Goal: Find contact information

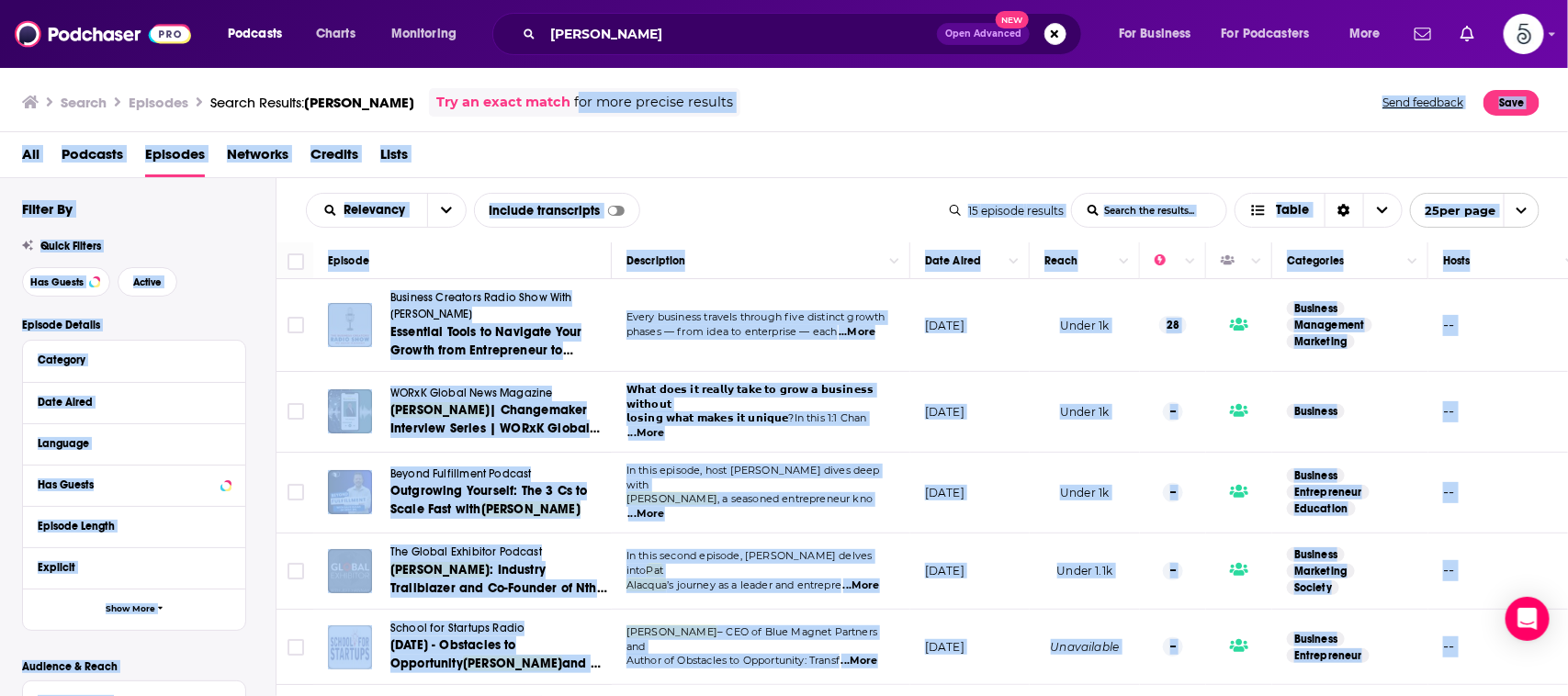
scroll to position [613, 0]
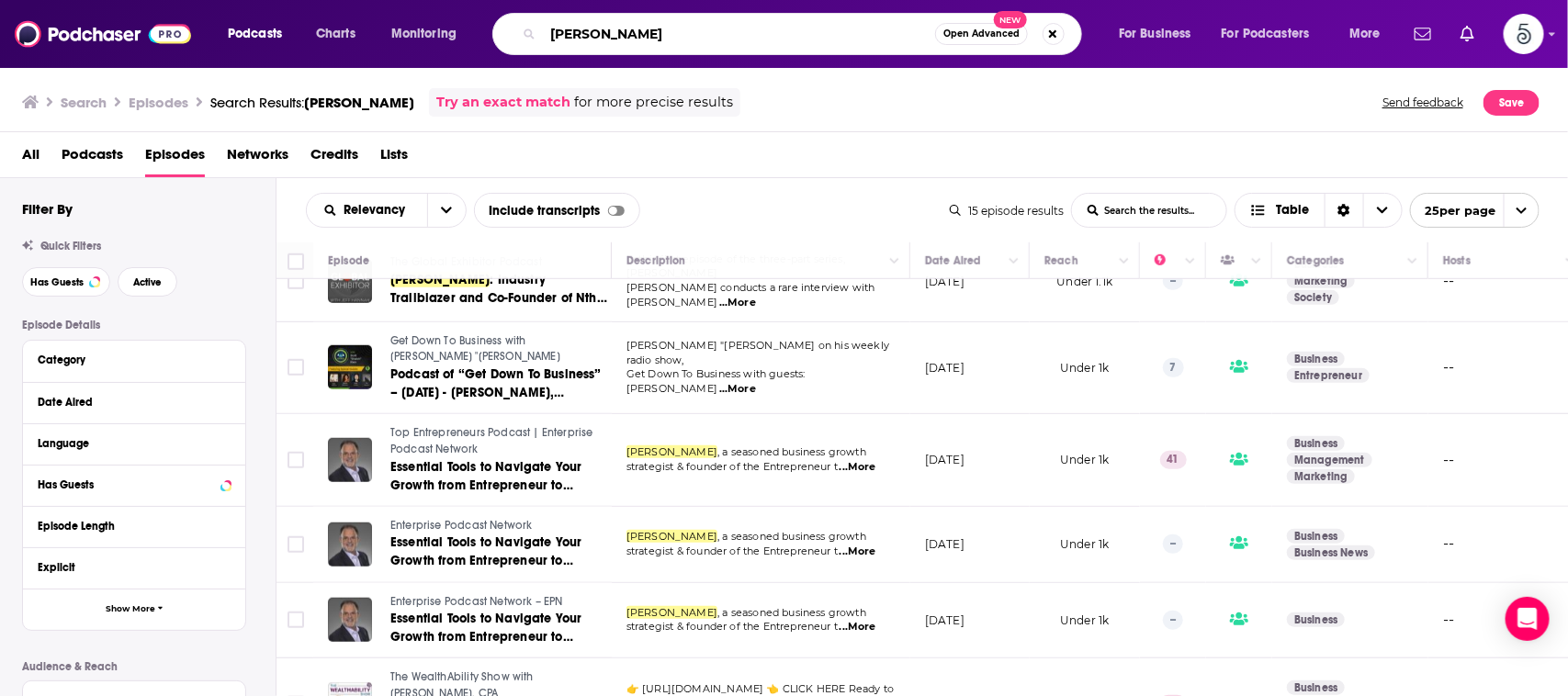
drag, startPoint x: 866, startPoint y: 44, endPoint x: 475, endPoint y: 19, distance: 391.8
click at [475, 19] on div "Podcasts Charts Monitoring [PERSON_NAME] Open Advanced New For Business For Pod…" at bounding box center [806, 34] width 1183 height 43
paste input "Don’t Fake the Funk"
type input "Don’t Fake the Funk"
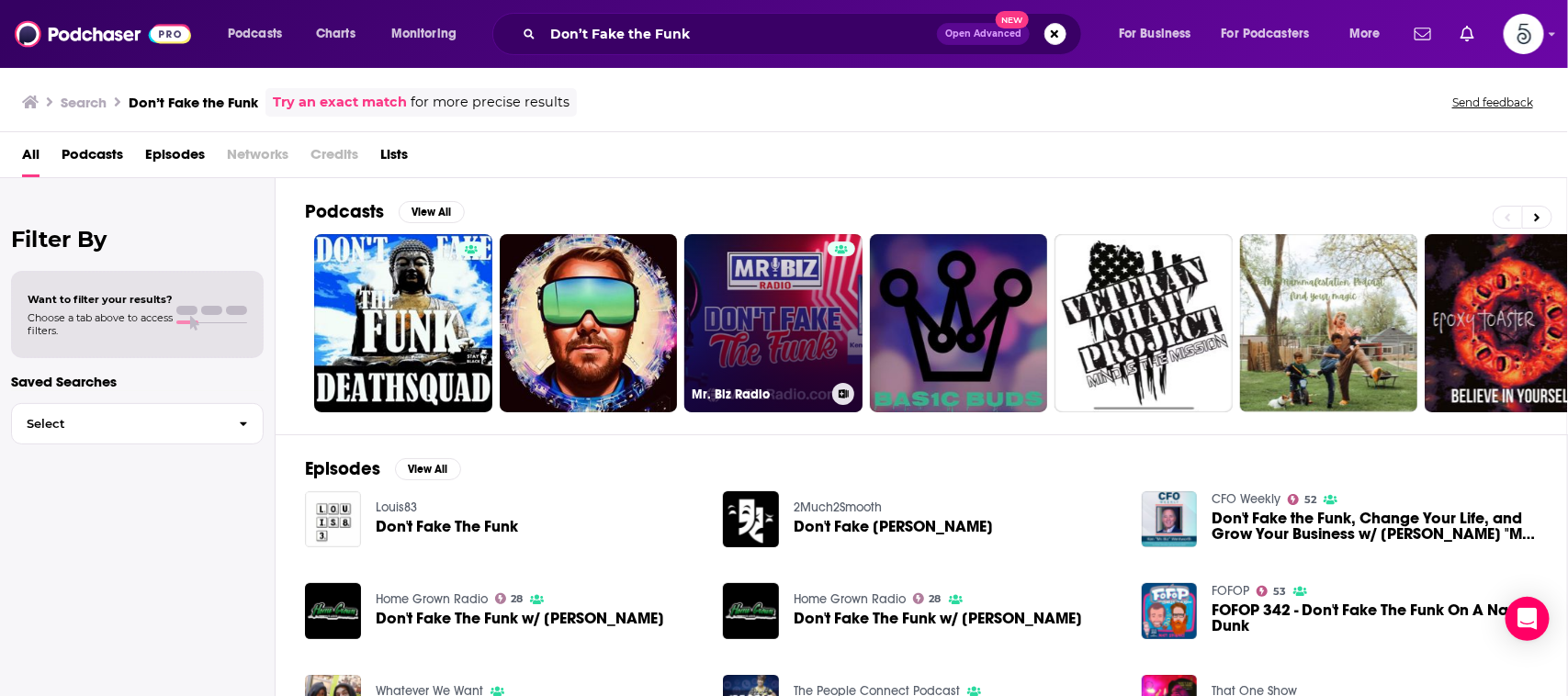
click at [805, 304] on link "Mr. Biz Radio" at bounding box center [773, 323] width 178 height 178
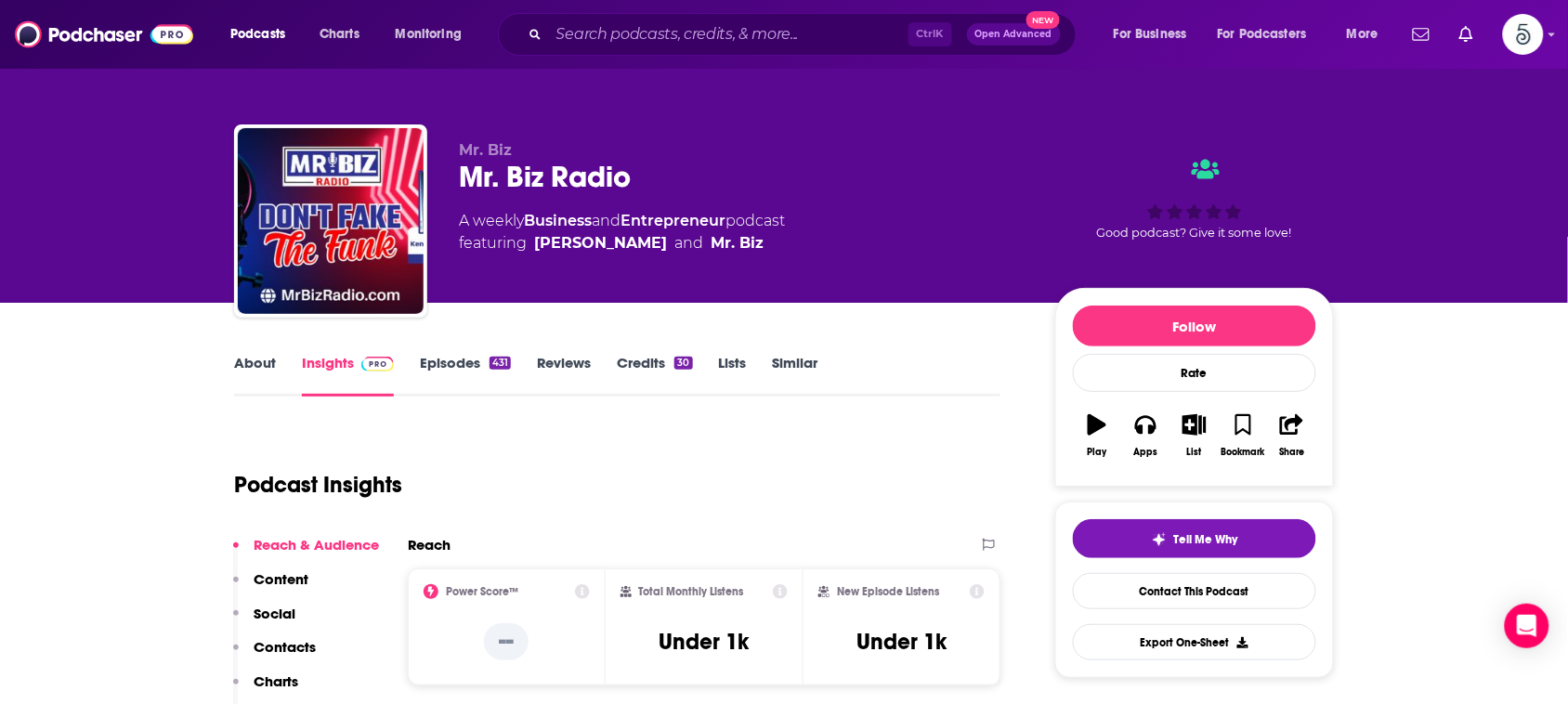
click at [247, 363] on link "About" at bounding box center [255, 375] width 42 height 43
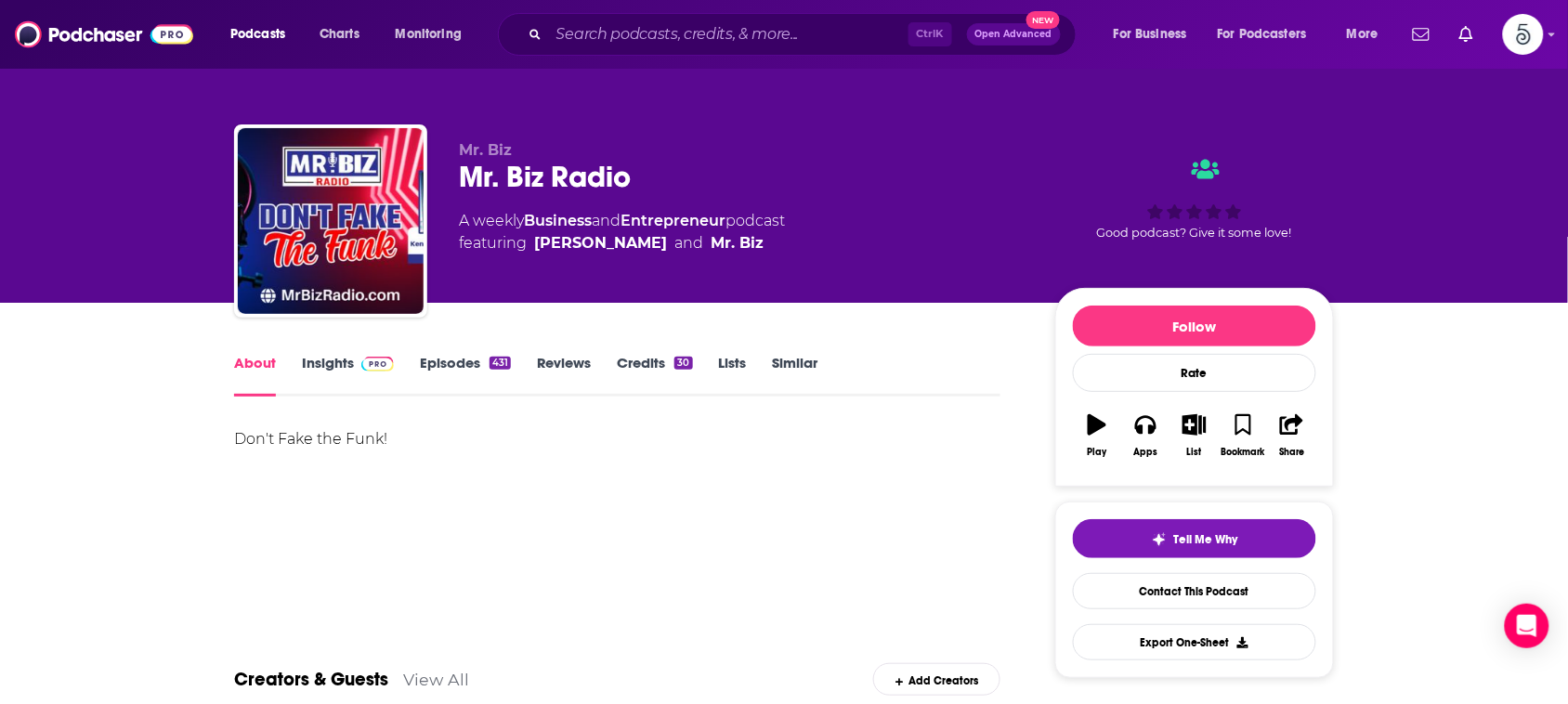
click at [333, 360] on link "Insights" at bounding box center [348, 375] width 92 height 43
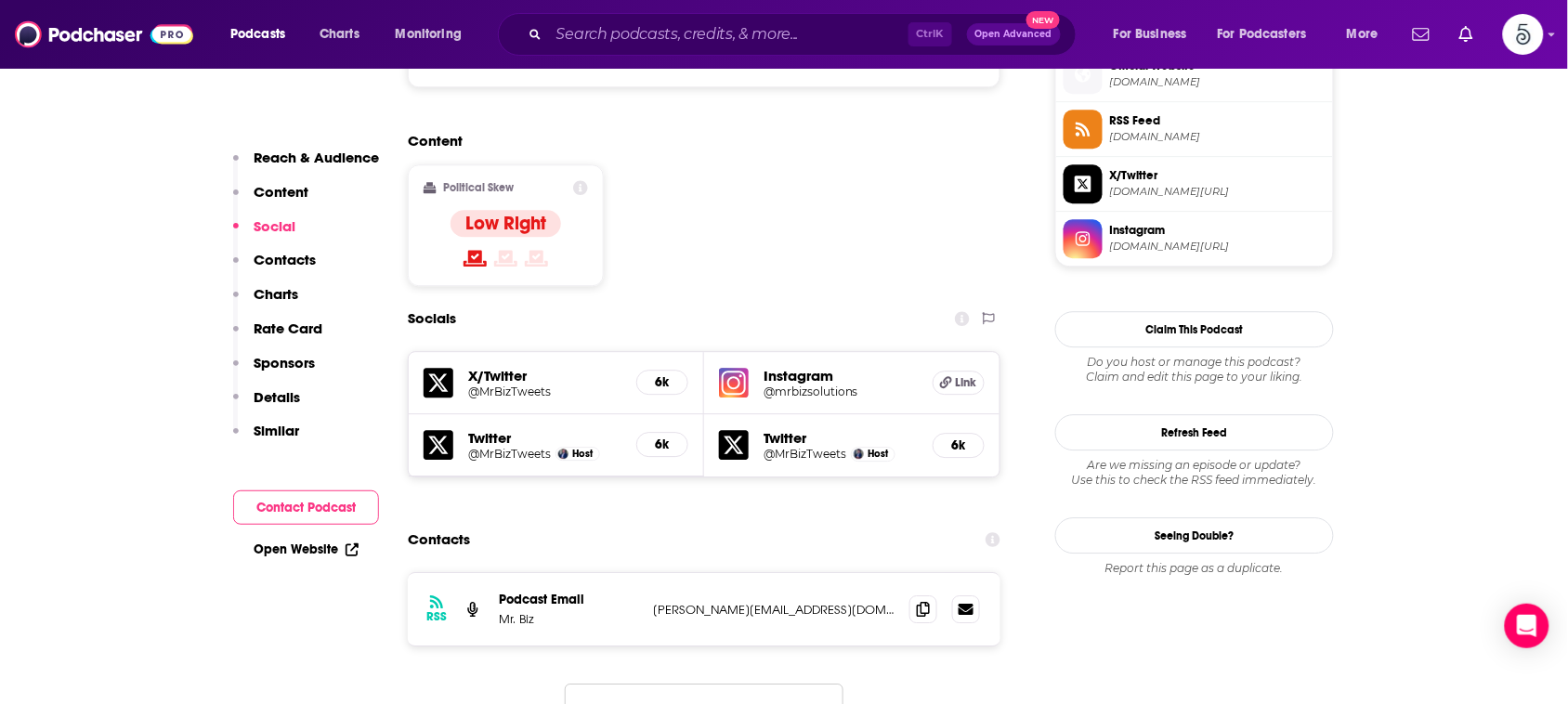
scroll to position [1450, 0]
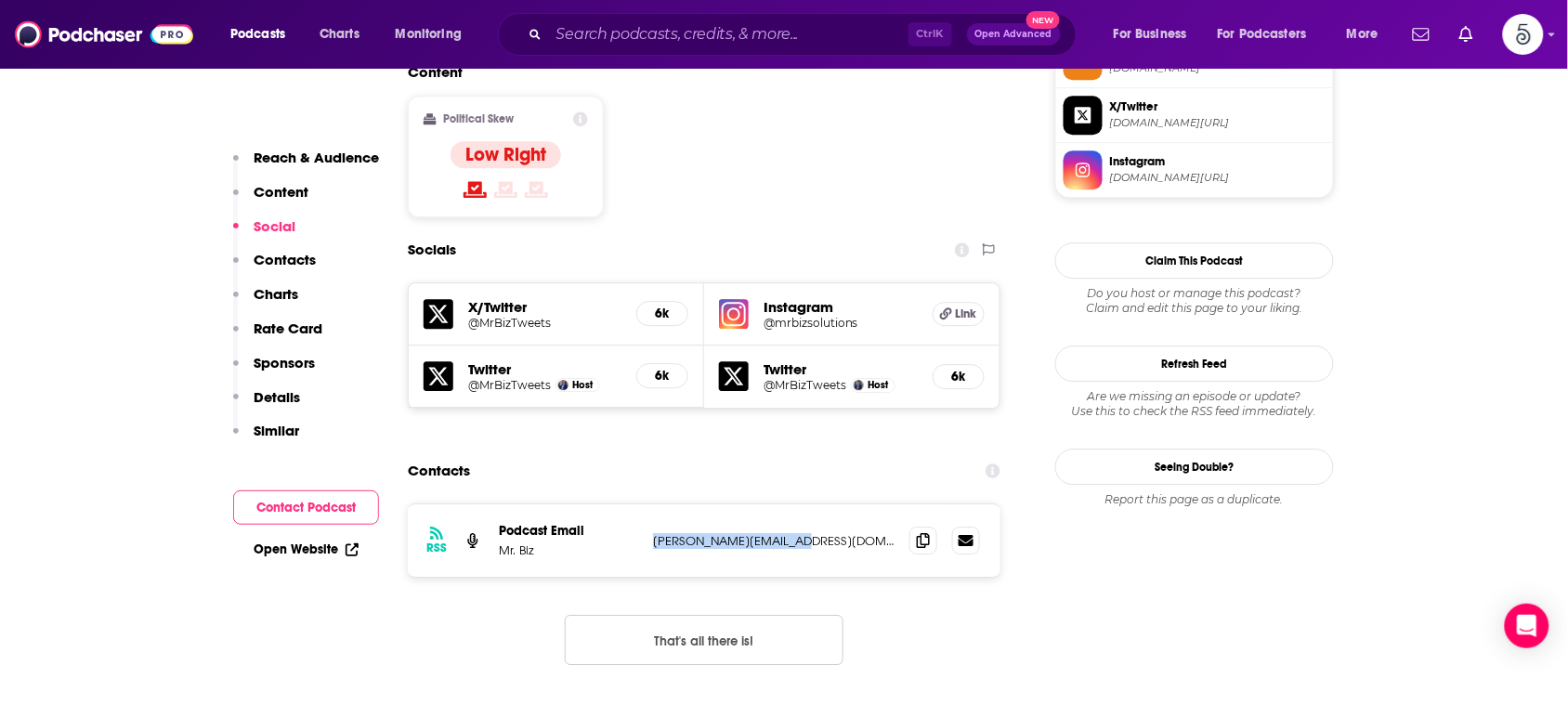
drag, startPoint x: 815, startPoint y: 474, endPoint x: 644, endPoint y: 486, distance: 171.4
click at [644, 504] on div "RSS Podcast Email Mr. Biz ken@mrbizsolutions.com ken@mrbizsolutions.com" at bounding box center [704, 540] width 593 height 72
copy div "ken@mrbizsolutions.com"
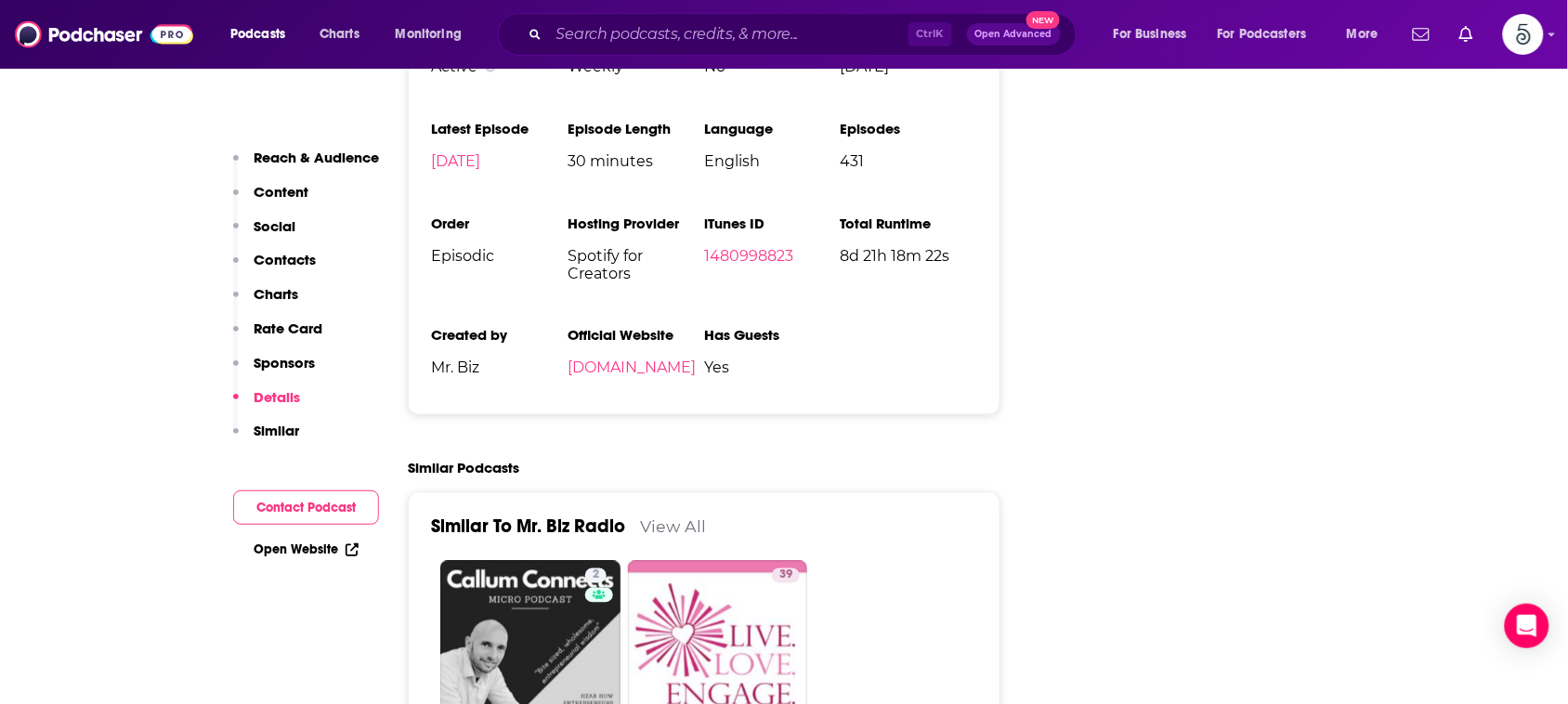
scroll to position [2831, 0]
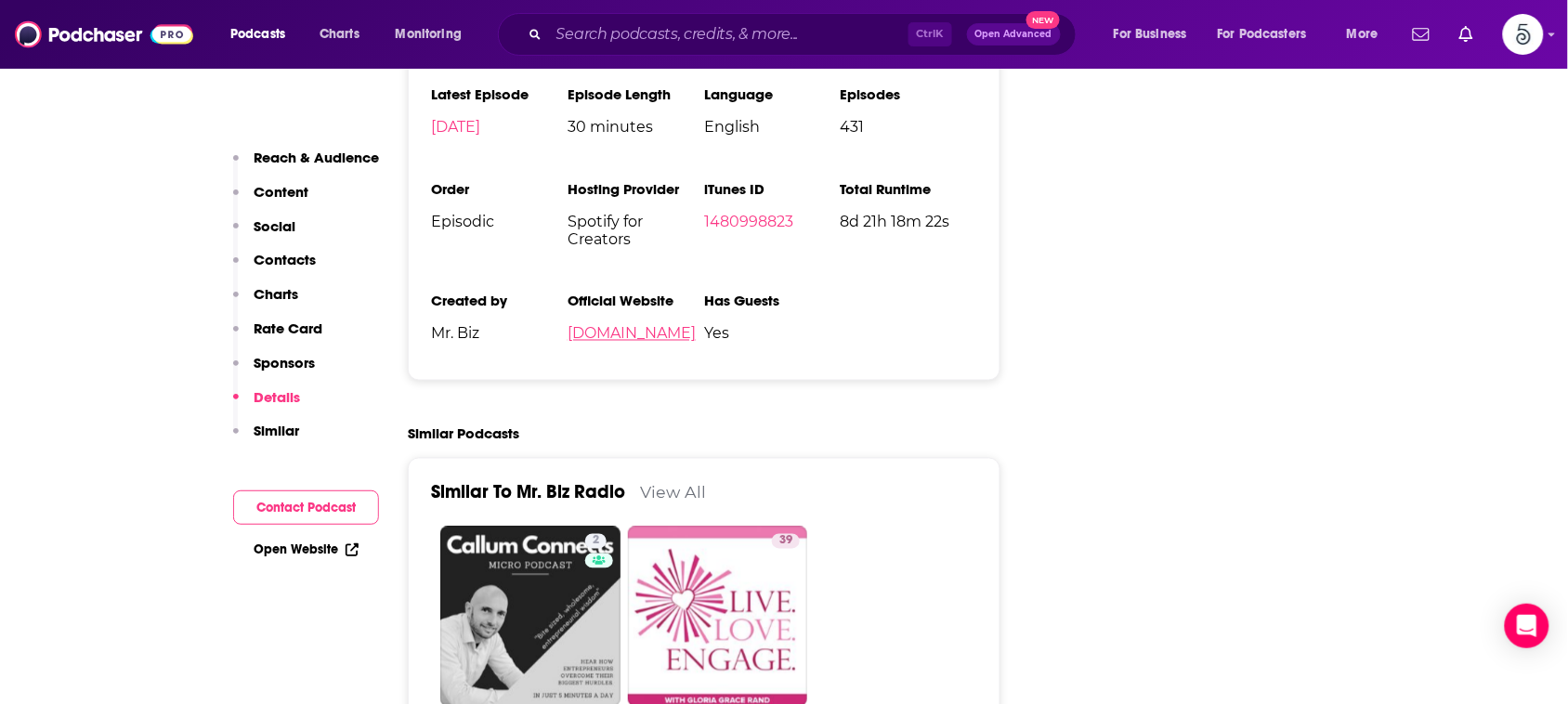
click at [655, 325] on link "mrbizradio.com" at bounding box center [632, 334] width 128 height 18
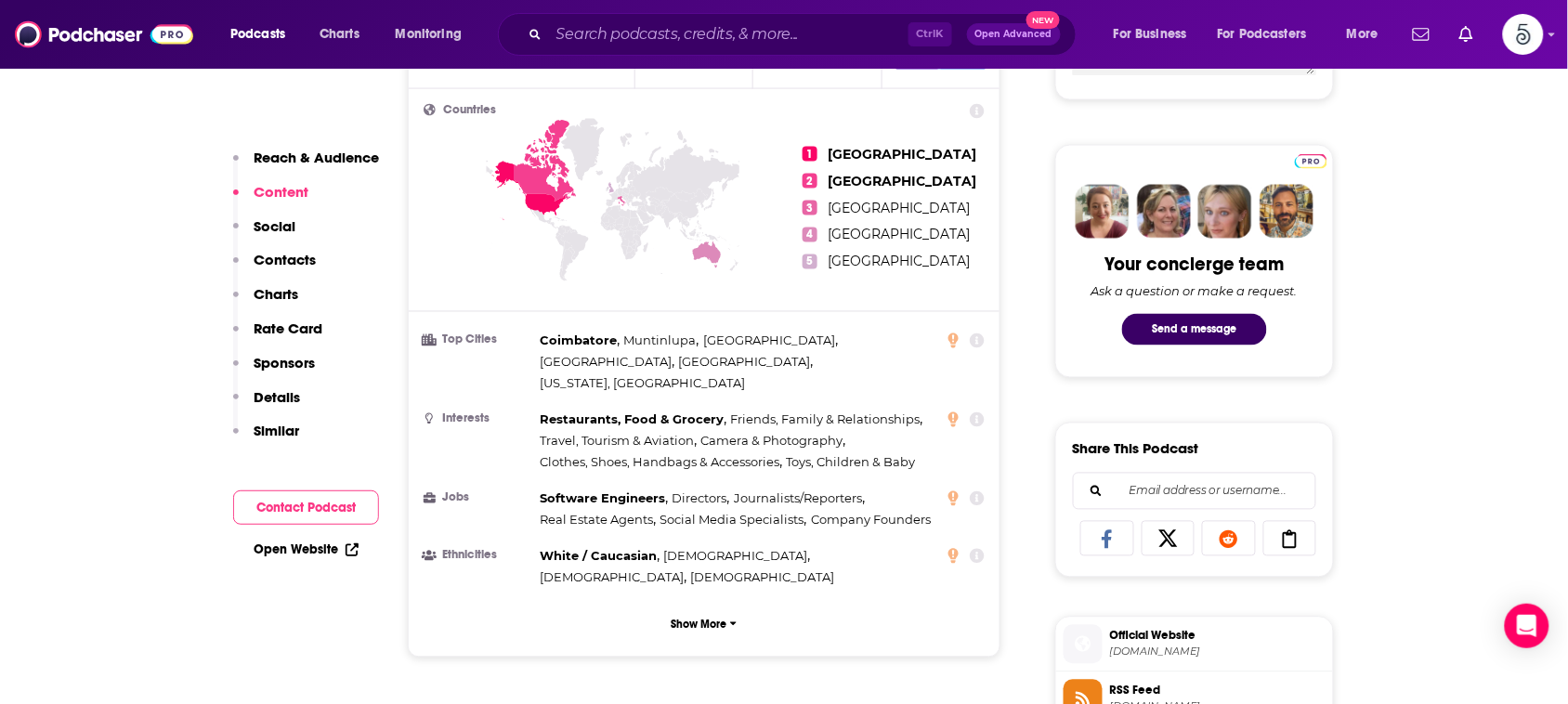
scroll to position [0, 0]
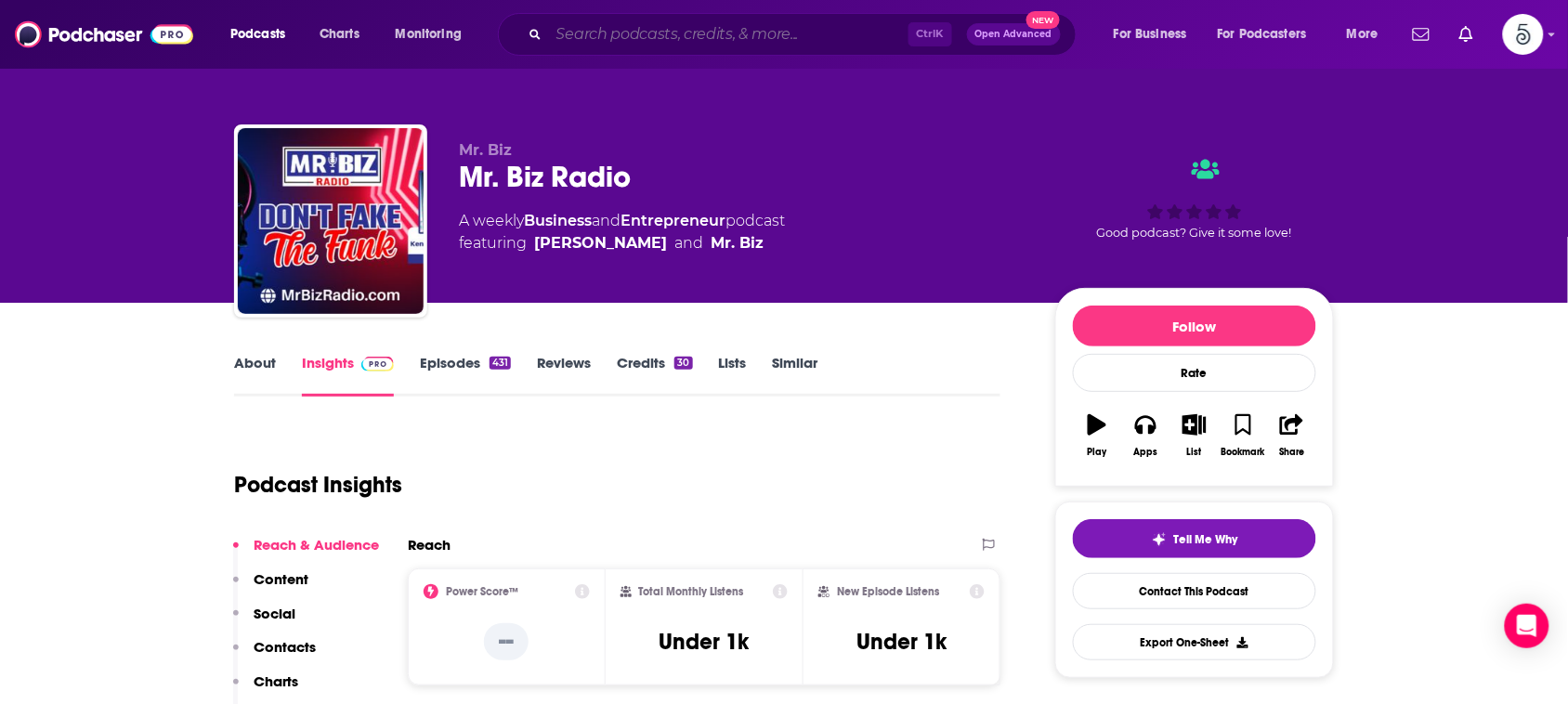
drag, startPoint x: 715, startPoint y: 38, endPoint x: 718, endPoint y: 3, distance: 35.4
click at [715, 37] on input "Search podcasts, credits, & more..." at bounding box center [729, 35] width 360 height 30
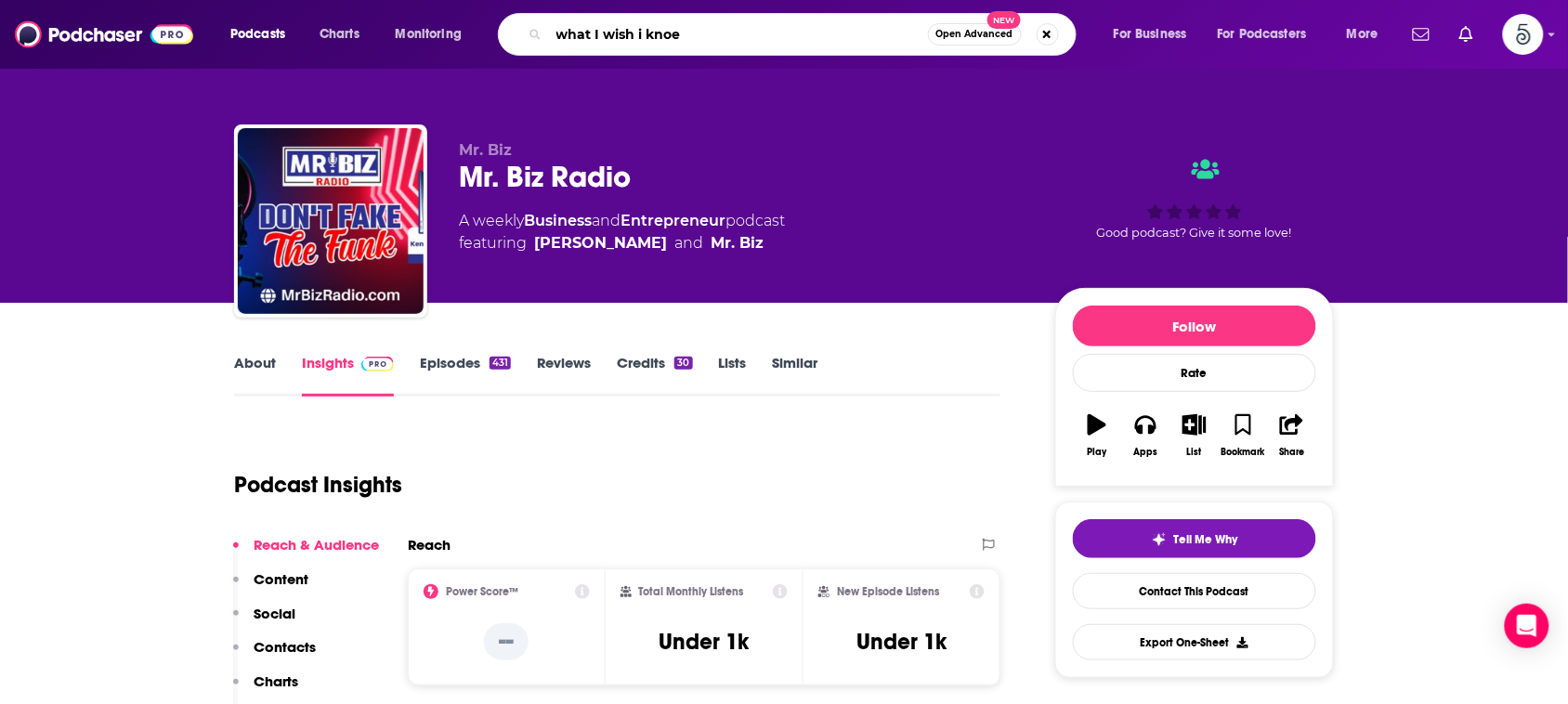
type input "what I wish i knoew"
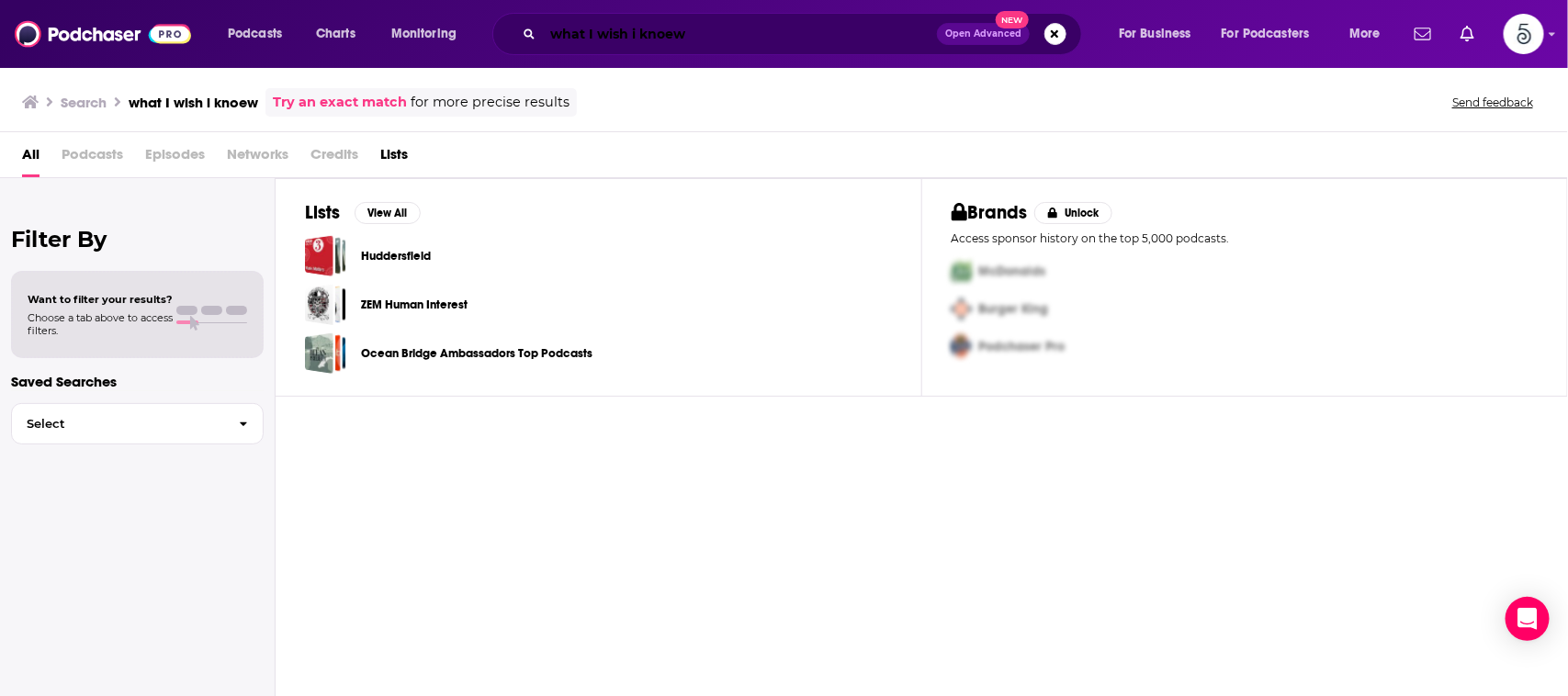
click at [662, 33] on input "what I wish i knoew" at bounding box center [740, 35] width 394 height 30
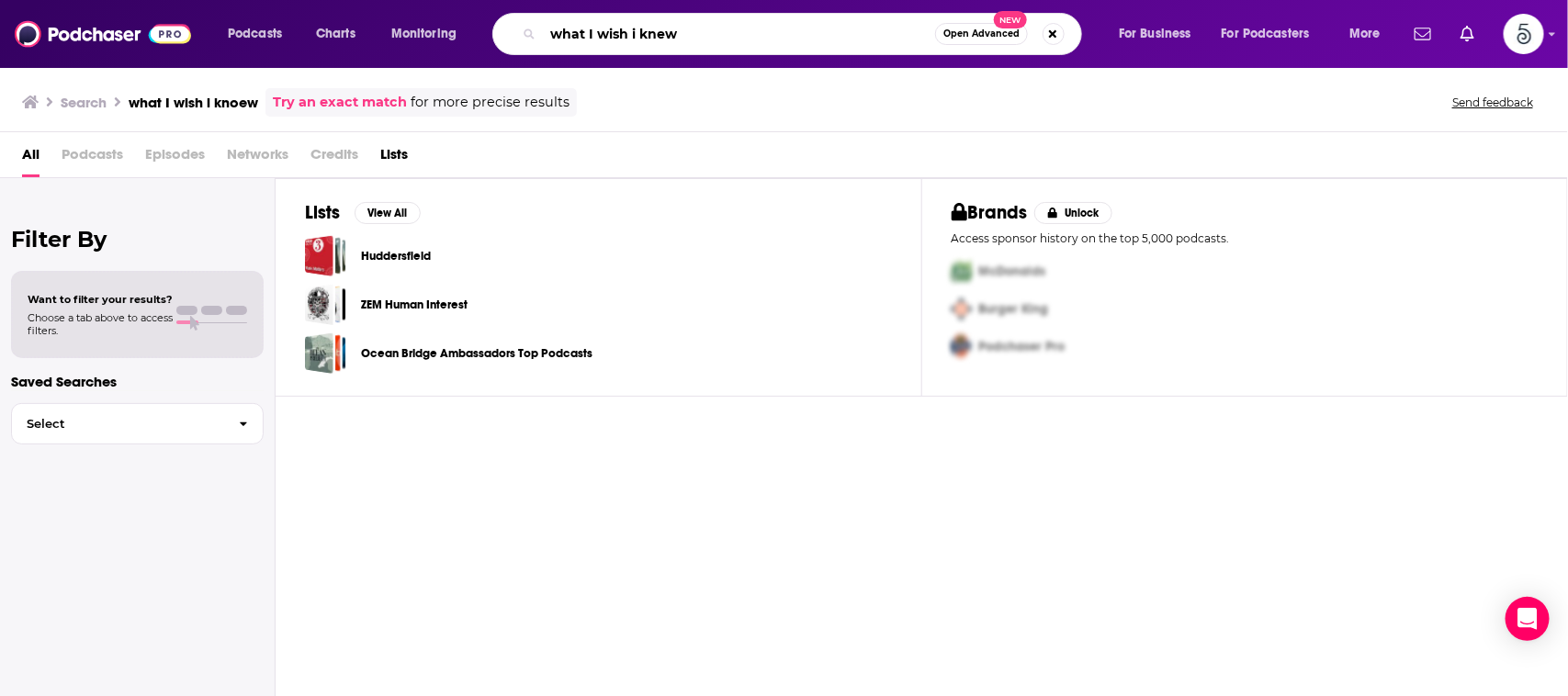
type input "what I wish i knew"
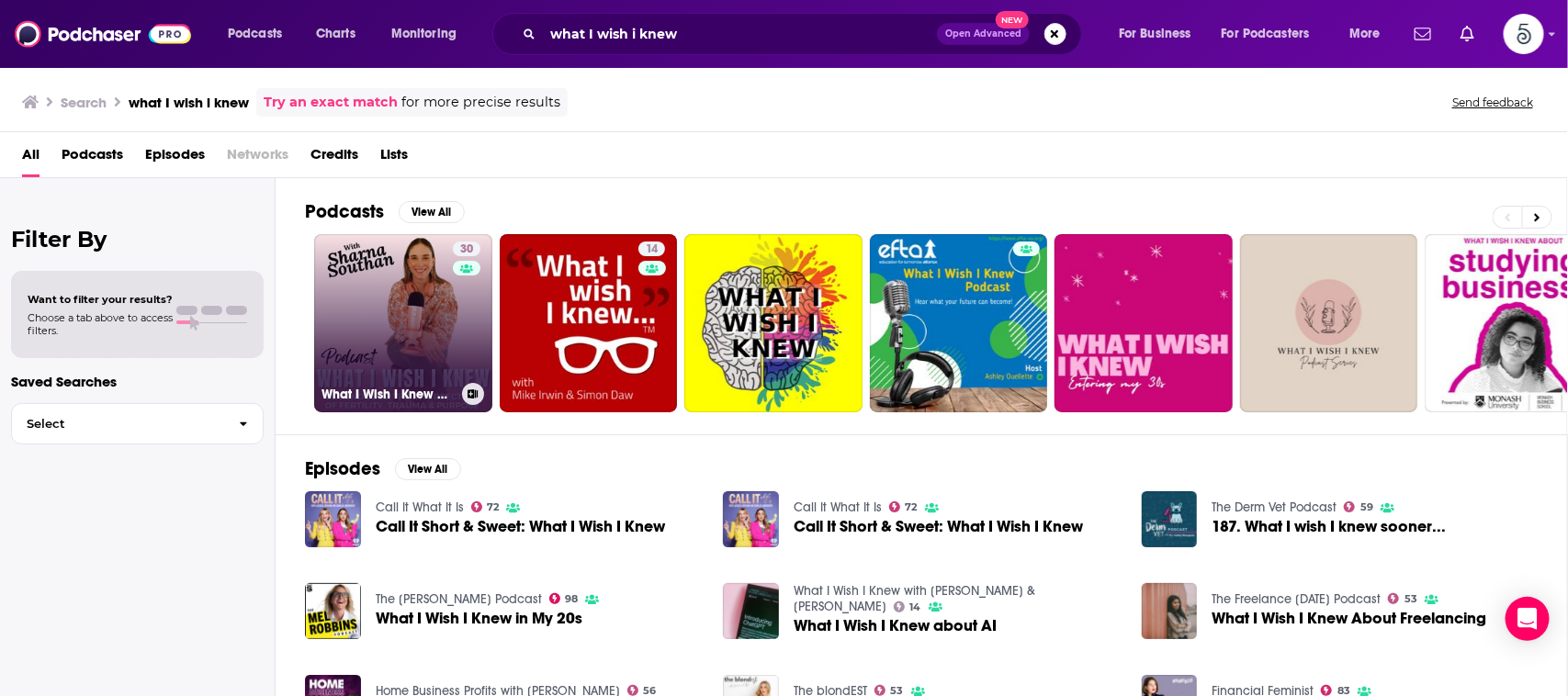
click at [414, 292] on link "30 What I Wish I Knew beyond Pregnancy Loss" at bounding box center [403, 323] width 178 height 178
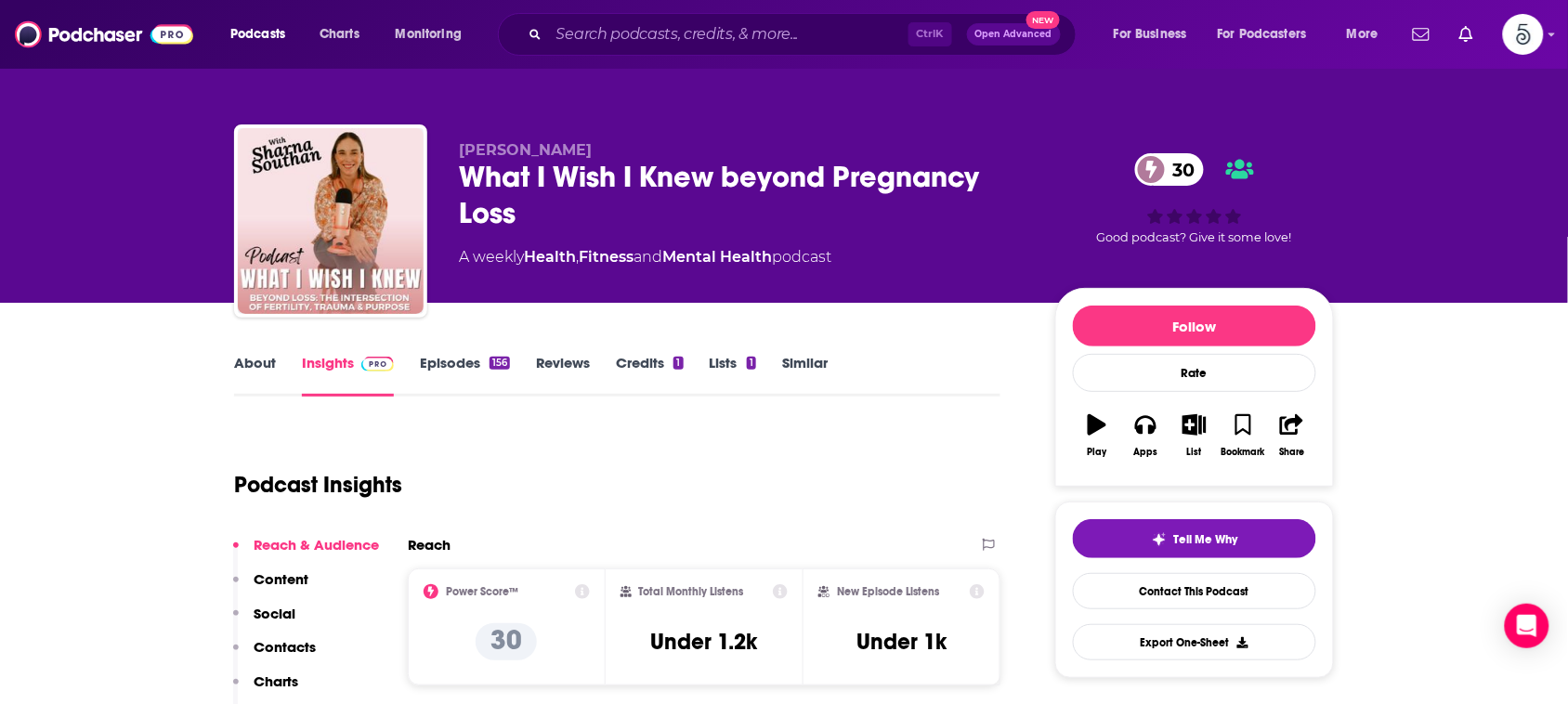
drag, startPoint x: 592, startPoint y: 147, endPoint x: 520, endPoint y: 147, distance: 71.5
click at [520, 147] on p "[PERSON_NAME]" at bounding box center [742, 150] width 567 height 18
copy span "Southan"
click at [564, 150] on span "[PERSON_NAME]" at bounding box center [525, 150] width 133 height 18
drag, startPoint x: 521, startPoint y: 147, endPoint x: 583, endPoint y: 150, distance: 62.3
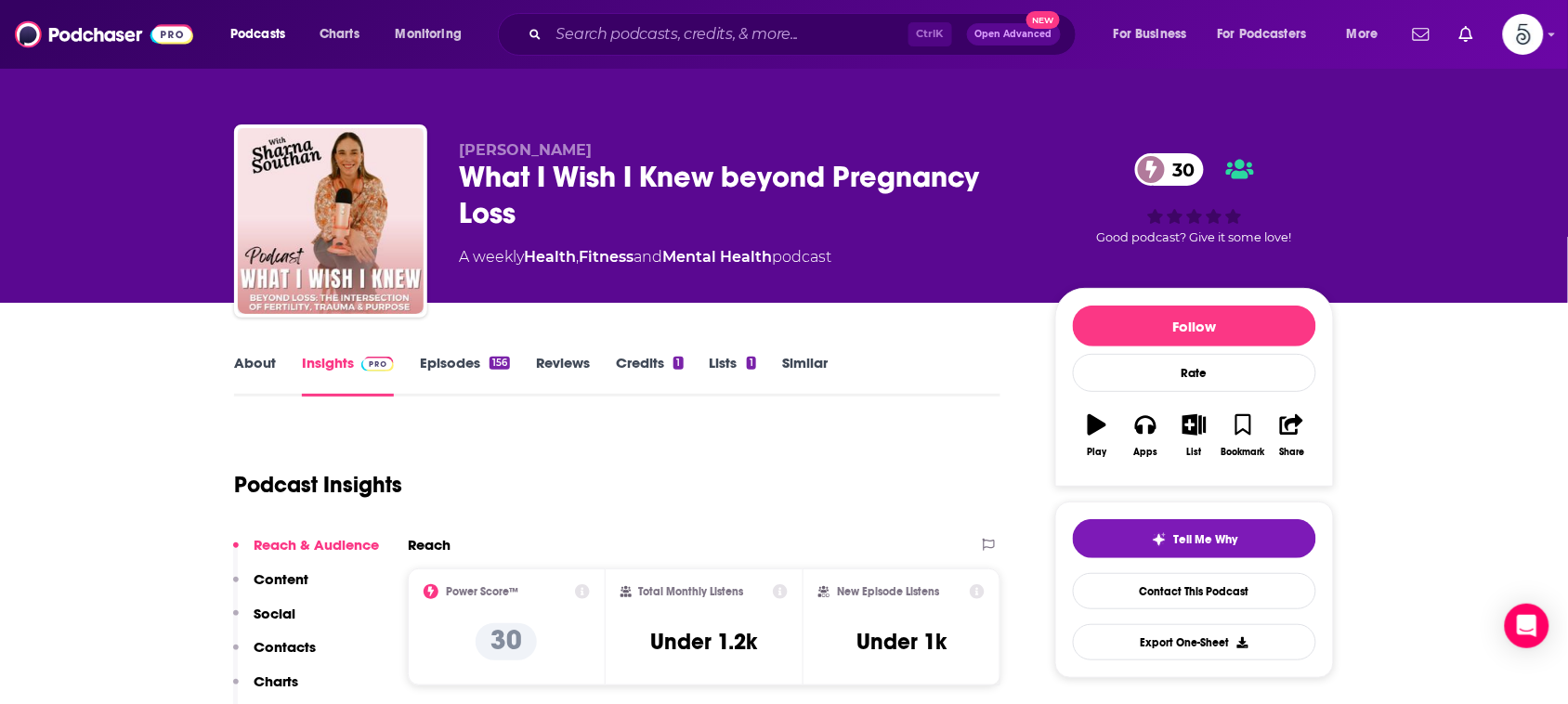
click at [583, 150] on p "[PERSON_NAME]" at bounding box center [742, 150] width 567 height 18
copy span "Southan"
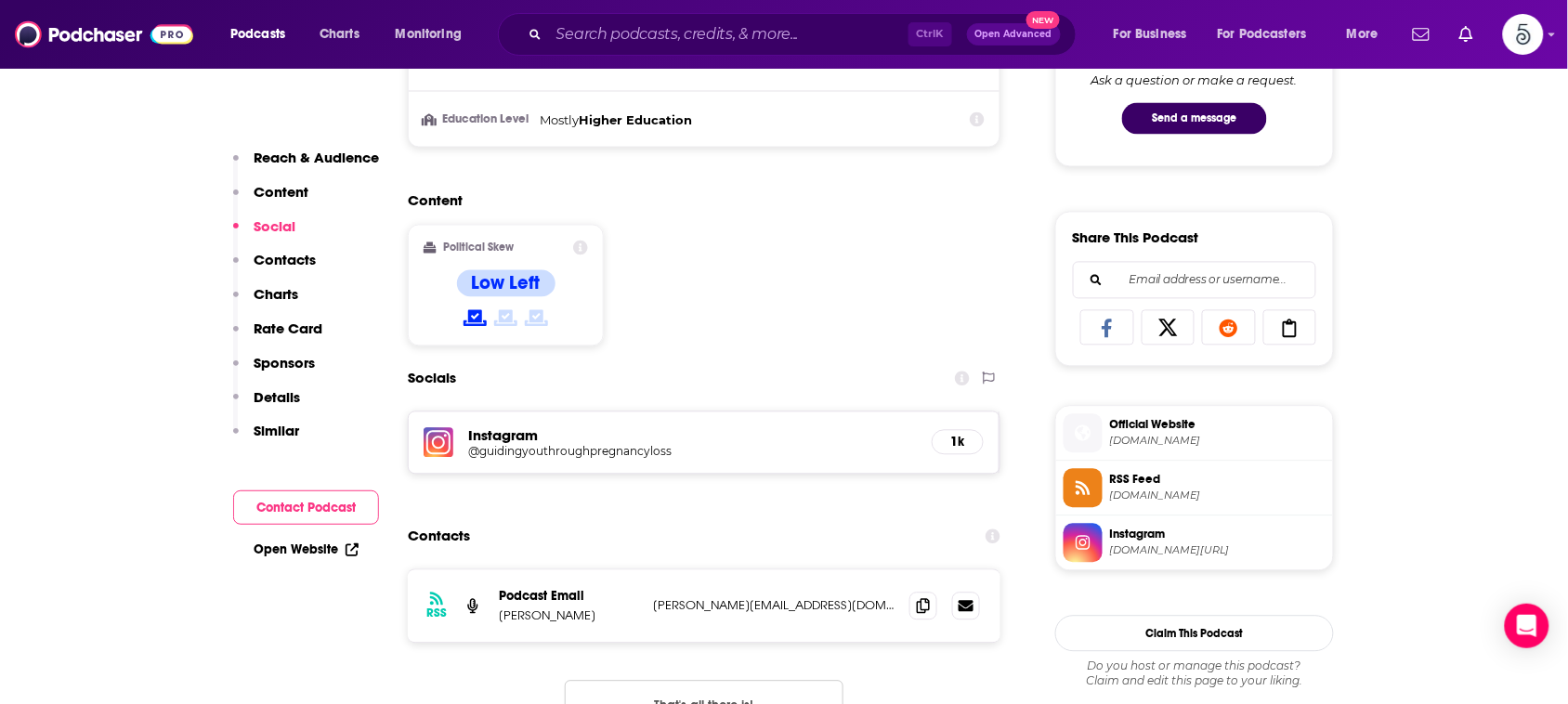
scroll to position [1068, 0]
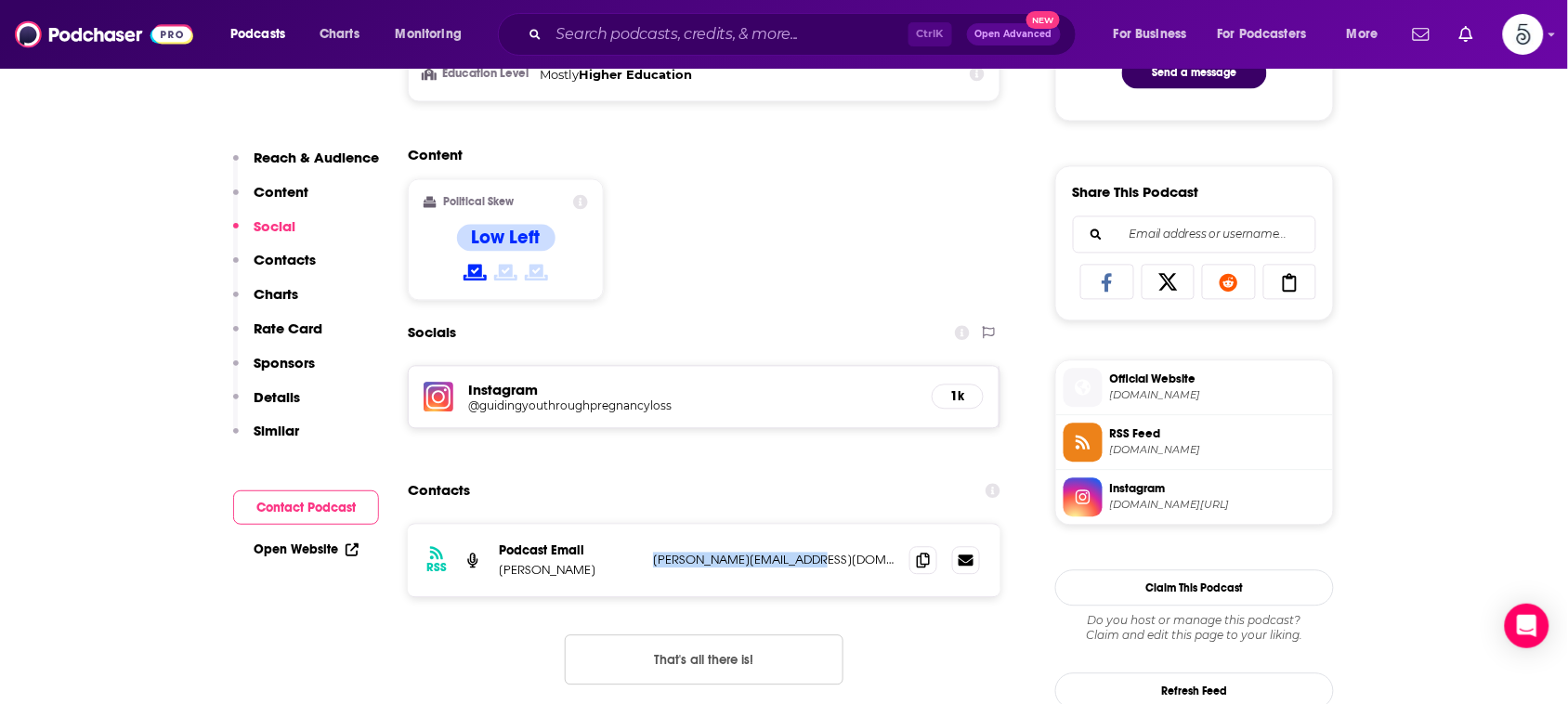
drag, startPoint x: 833, startPoint y: 559, endPoint x: 652, endPoint y: 568, distance: 181.3
click at [653, 568] on p "[PERSON_NAME][EMAIL_ADDRESS][DOMAIN_NAME]" at bounding box center [774, 560] width 242 height 16
copy p "[PERSON_NAME][EMAIL_ADDRESS][DOMAIN_NAME]"
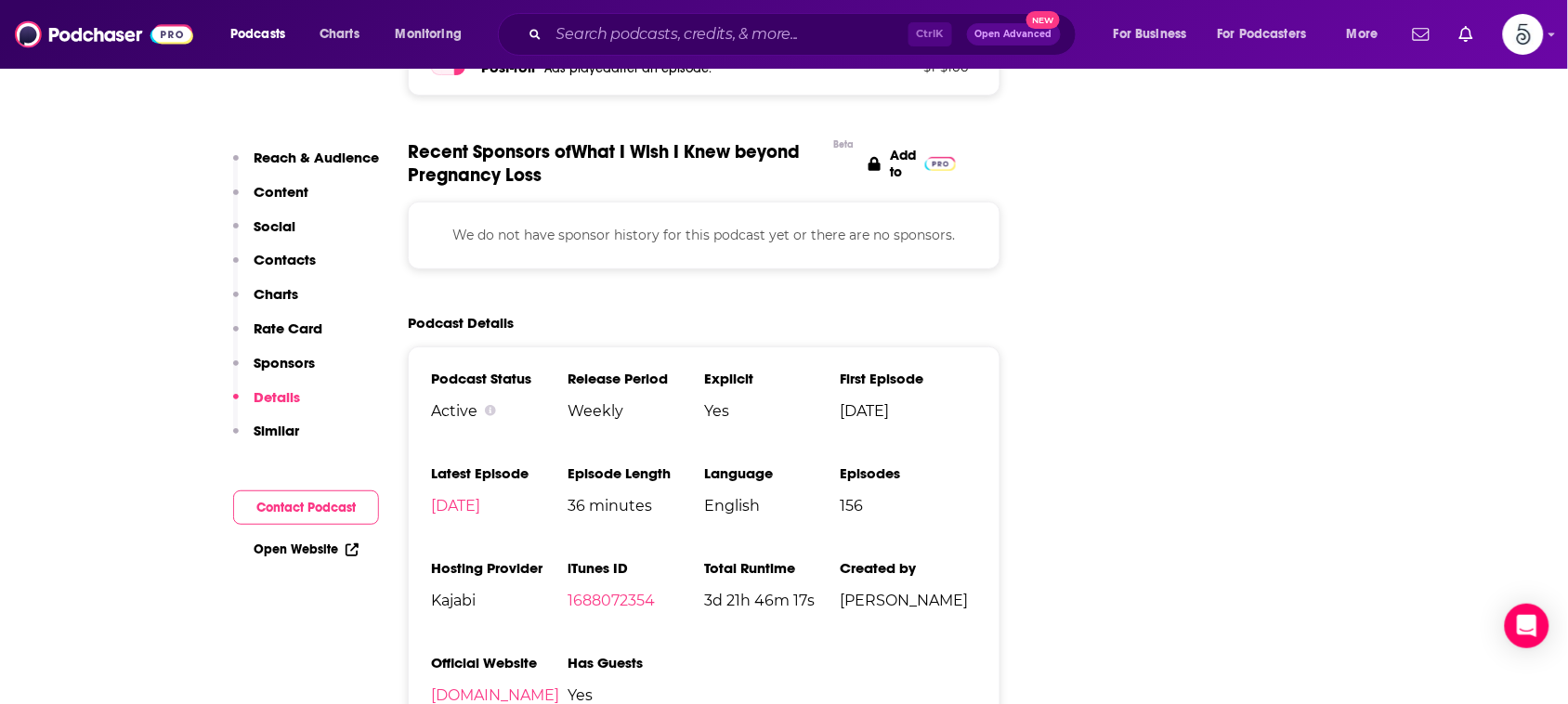
scroll to position [2287, 0]
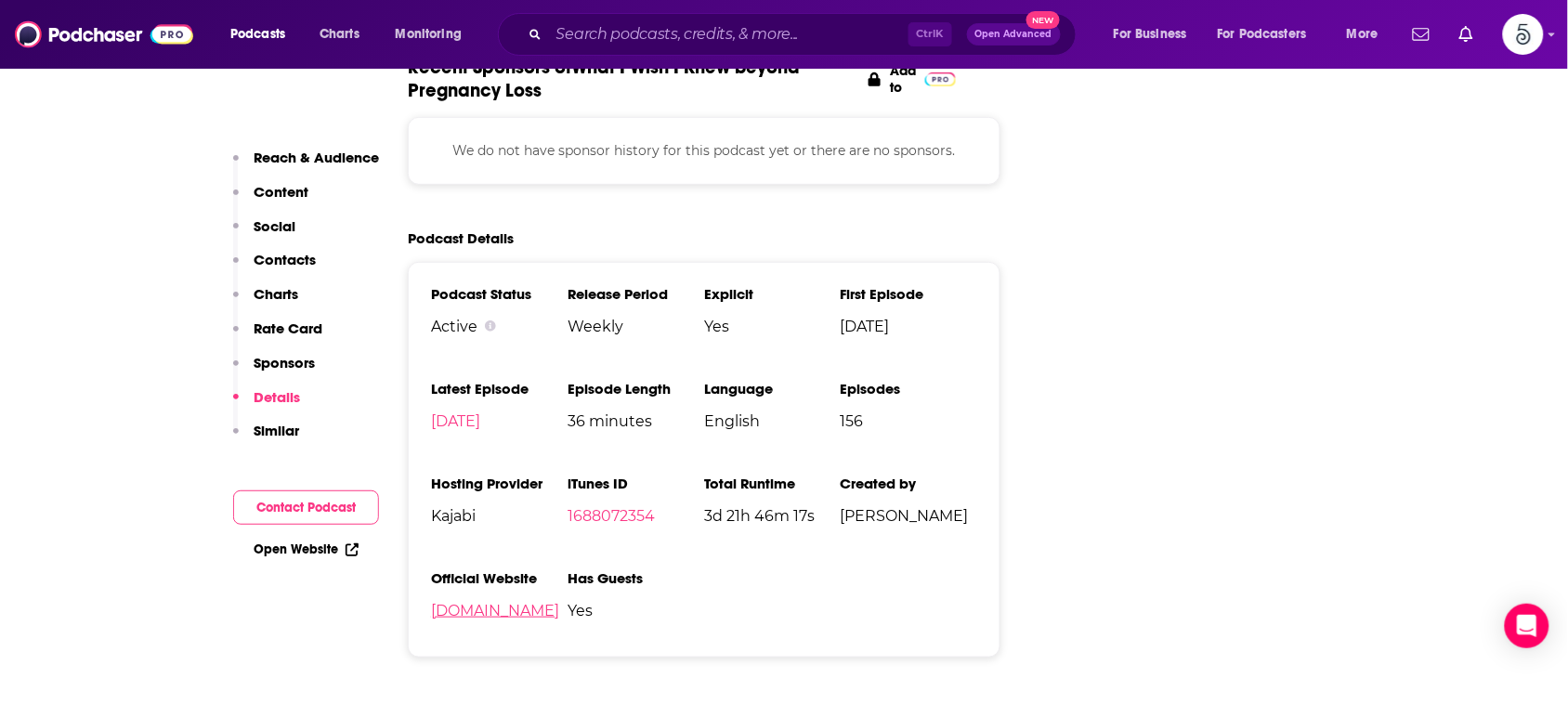
click at [466, 609] on link "[DOMAIN_NAME]" at bounding box center [495, 611] width 128 height 18
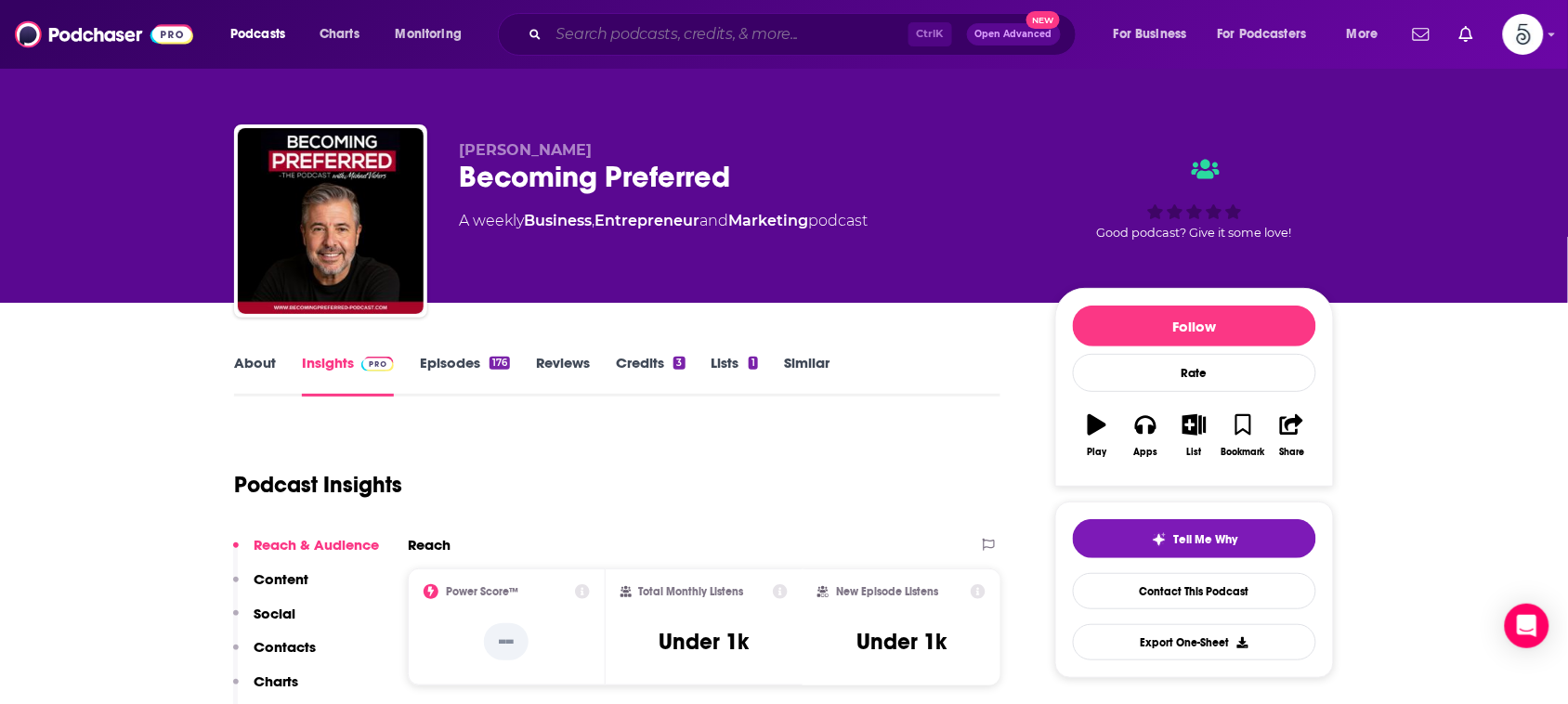
click at [782, 29] on input "Search podcasts, credits, & more..." at bounding box center [729, 35] width 360 height 30
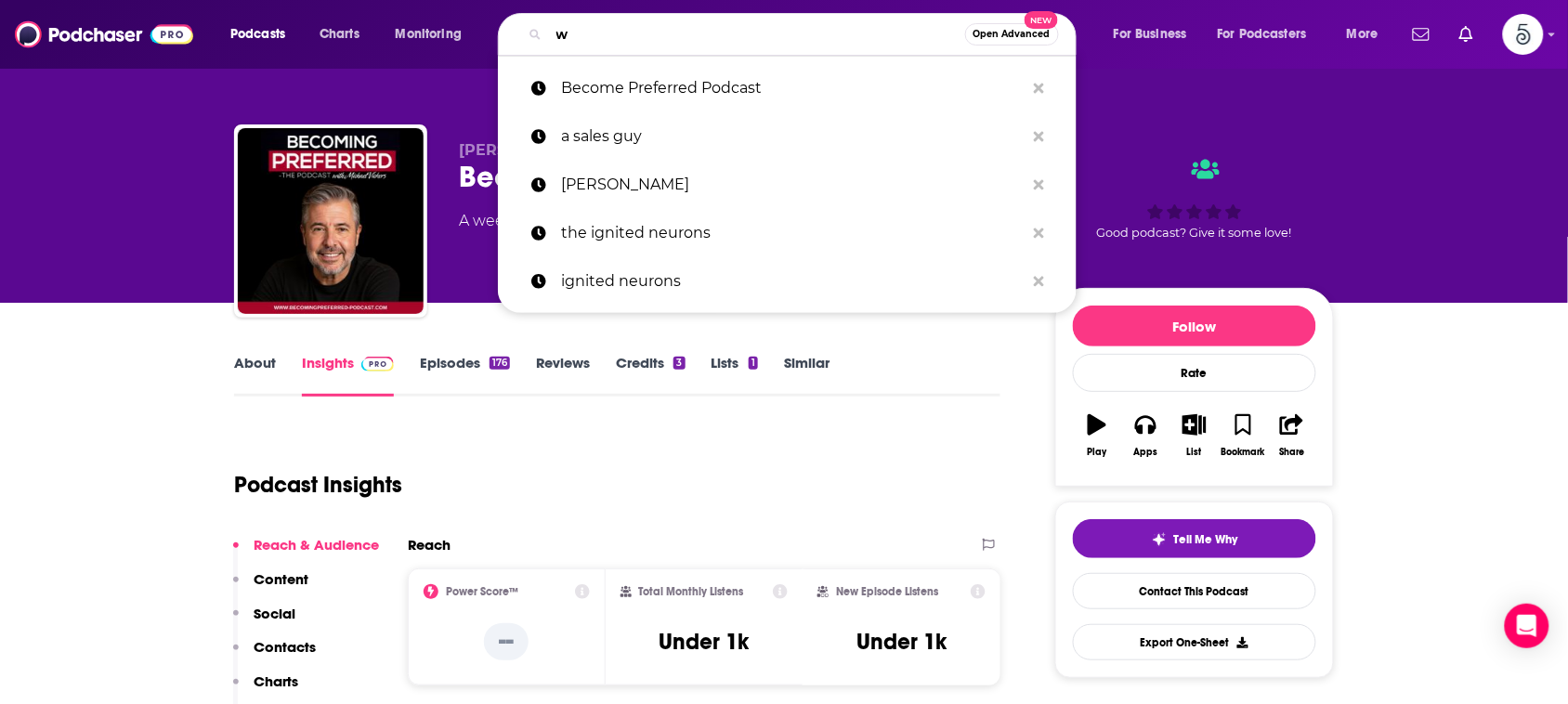
click at [782, 29] on input "w" at bounding box center [757, 35] width 416 height 30
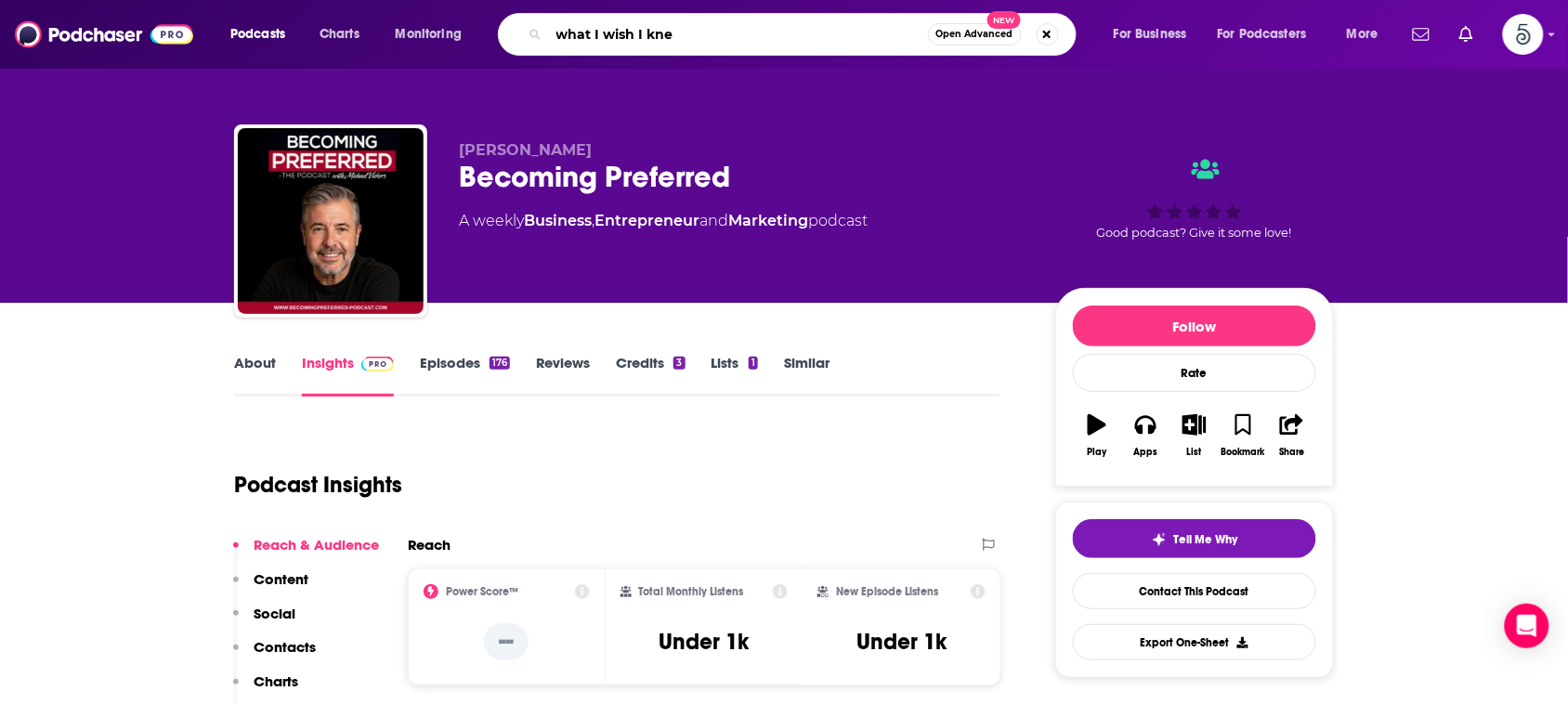
type input "what I wish I knew"
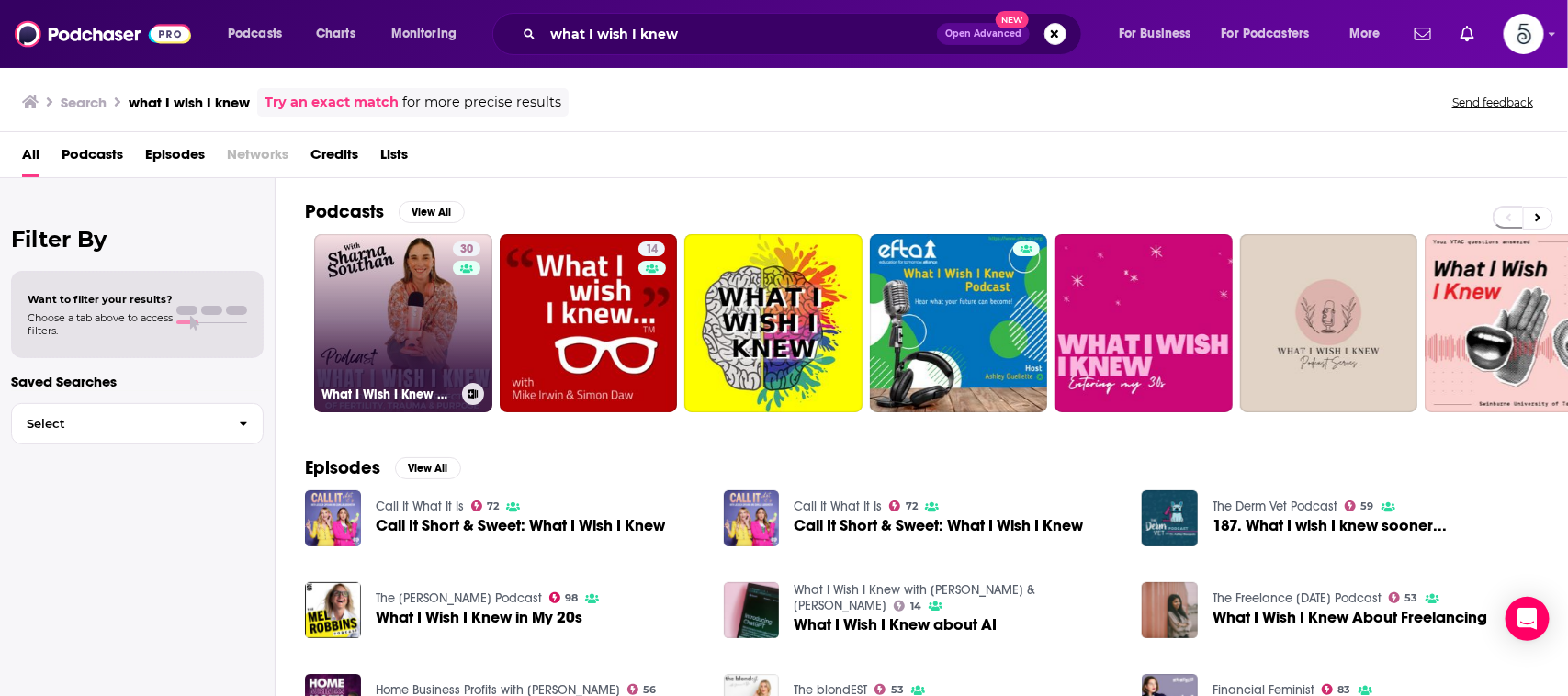
click at [392, 283] on link "30 What I Wish I Knew beyond Pregnancy Loss" at bounding box center [403, 323] width 178 height 178
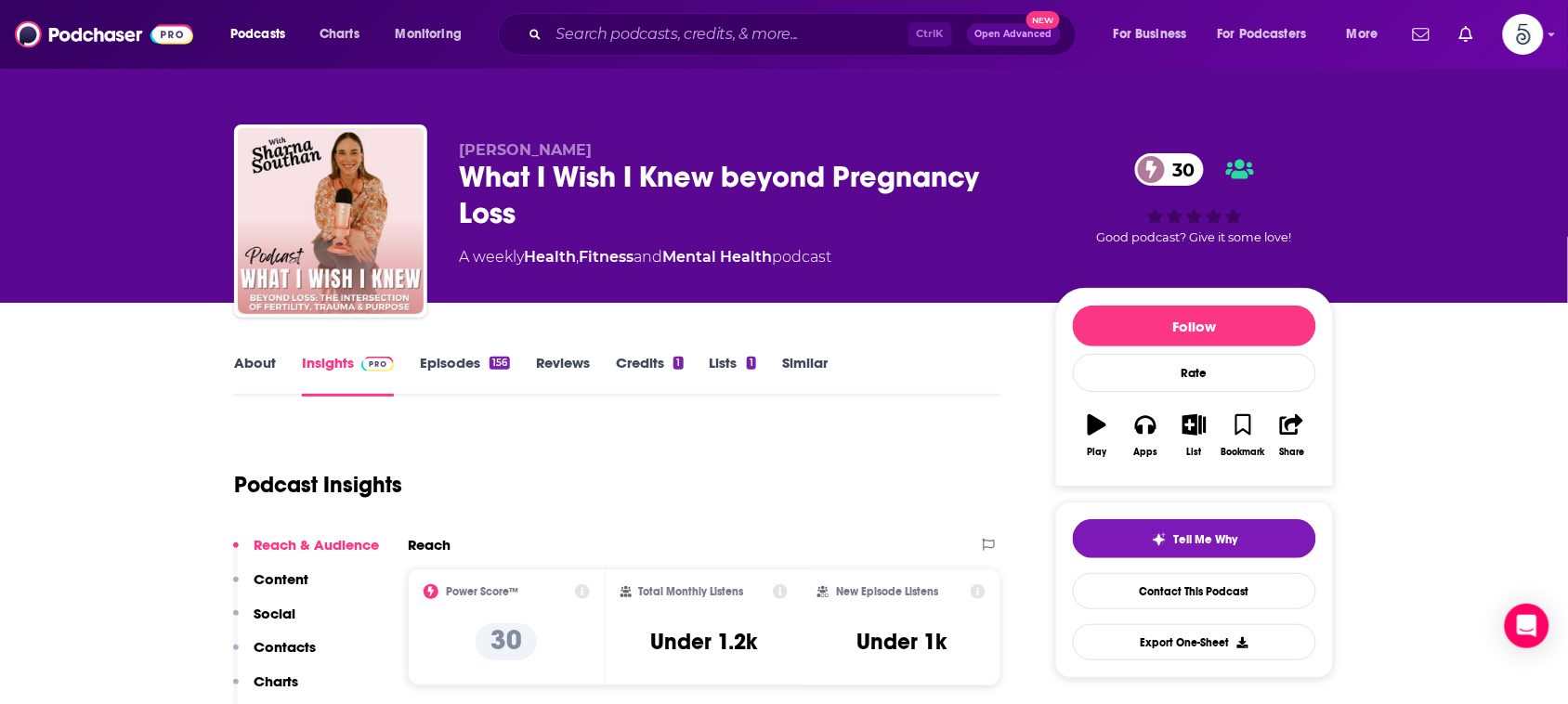
click at [257, 359] on link "About" at bounding box center [255, 375] width 42 height 43
